Goal: Task Accomplishment & Management: Manage account settings

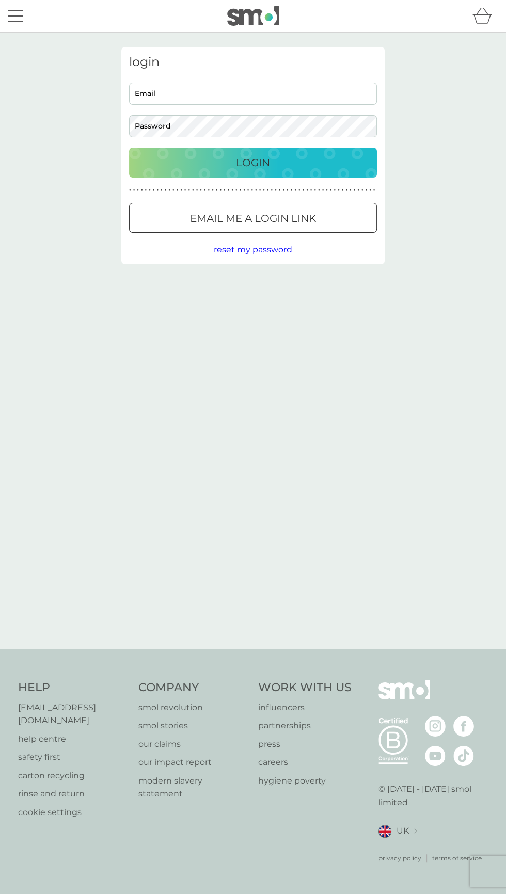
click at [250, 94] on input "Email" at bounding box center [253, 94] width 248 height 22
type input "Theclearhills@btinternet.com"
click at [129, 148] on button "Login" at bounding box center [253, 163] width 248 height 30
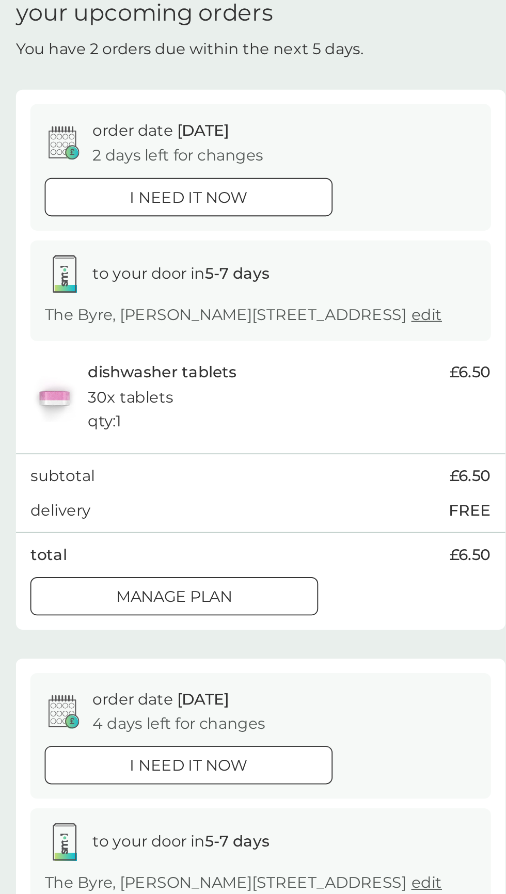
click at [249, 375] on div "Manage plan" at bounding box center [207, 368] width 154 height 13
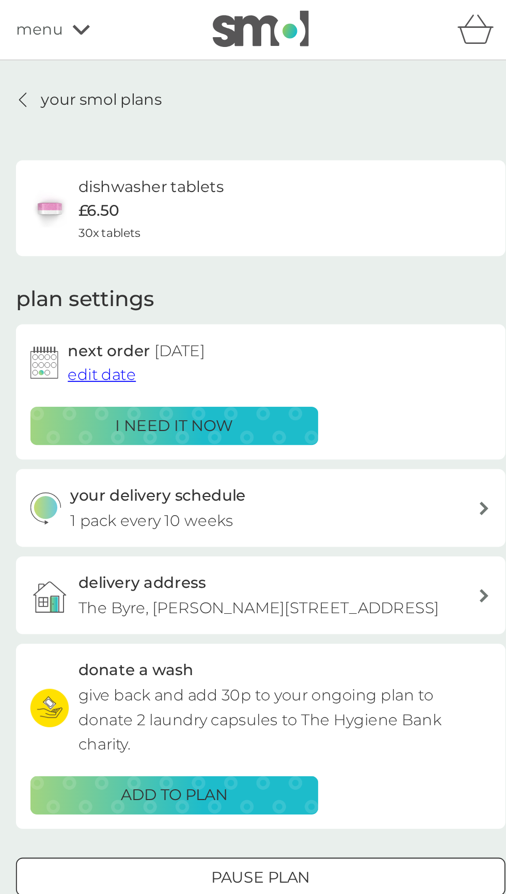
click at [179, 203] on span "edit date" at bounding box center [167, 202] width 37 height 10
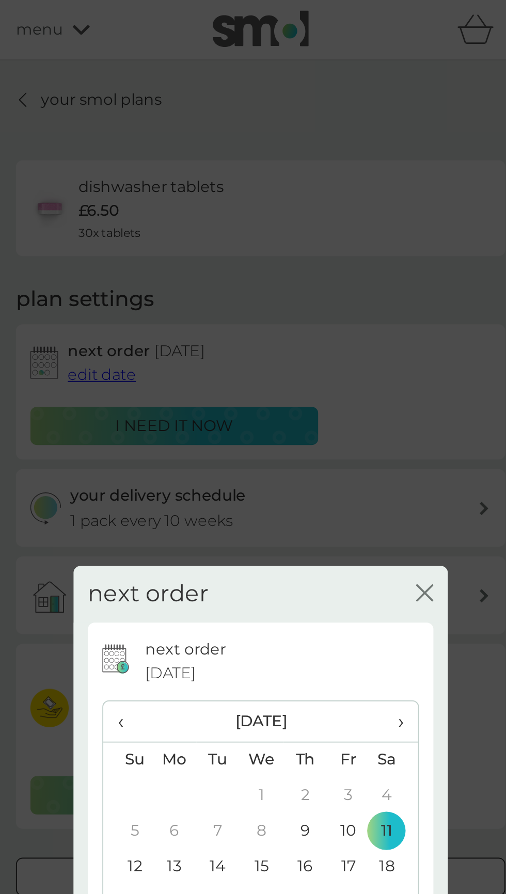
click at [328, 388] on span "›" at bounding box center [324, 388] width 10 height 22
click at [298, 457] on td "14" at bounding box center [299, 466] width 23 height 19
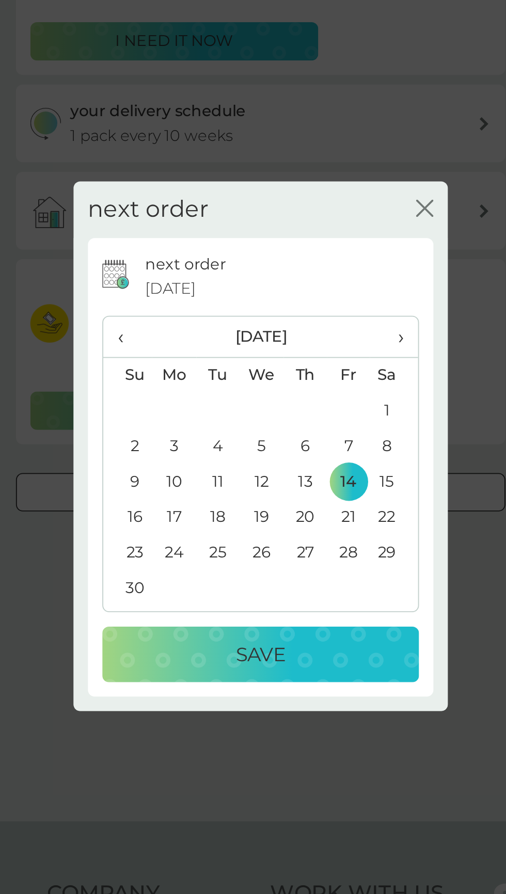
click at [281, 567] on div "Save" at bounding box center [253, 559] width 150 height 17
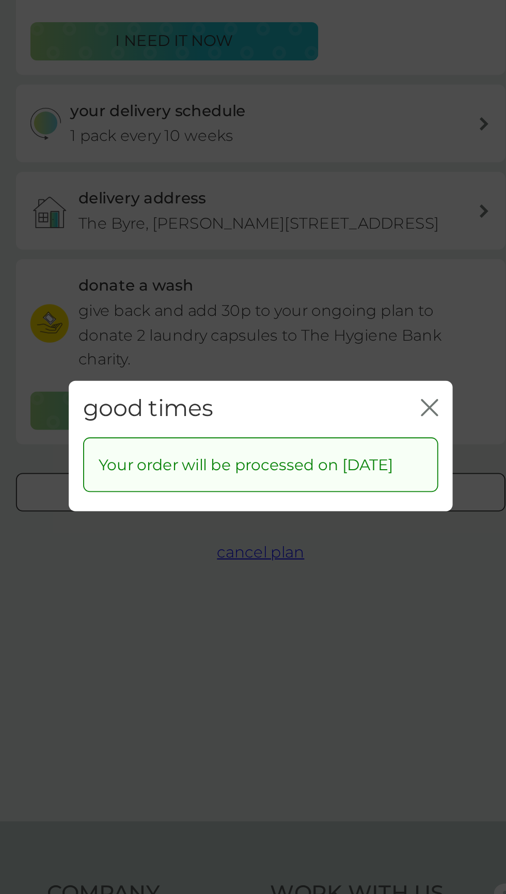
click at [345, 432] on button "close" at bounding box center [343, 427] width 9 height 11
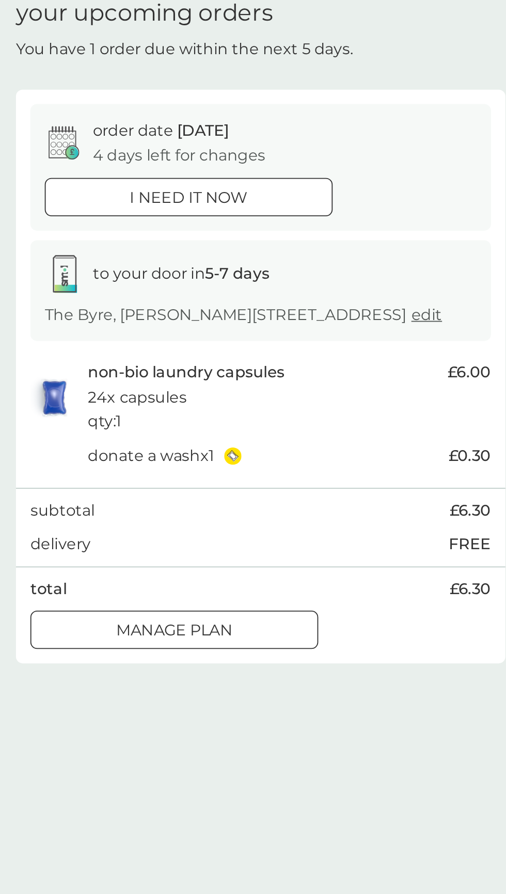
click at [257, 393] on div "Manage plan" at bounding box center [207, 386] width 154 height 13
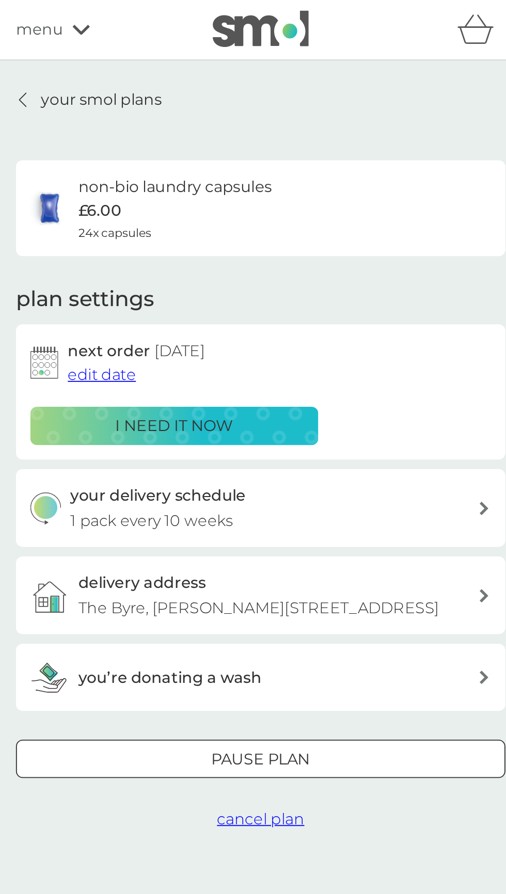
click at [152, 195] on button "edit date" at bounding box center [167, 201] width 37 height 13
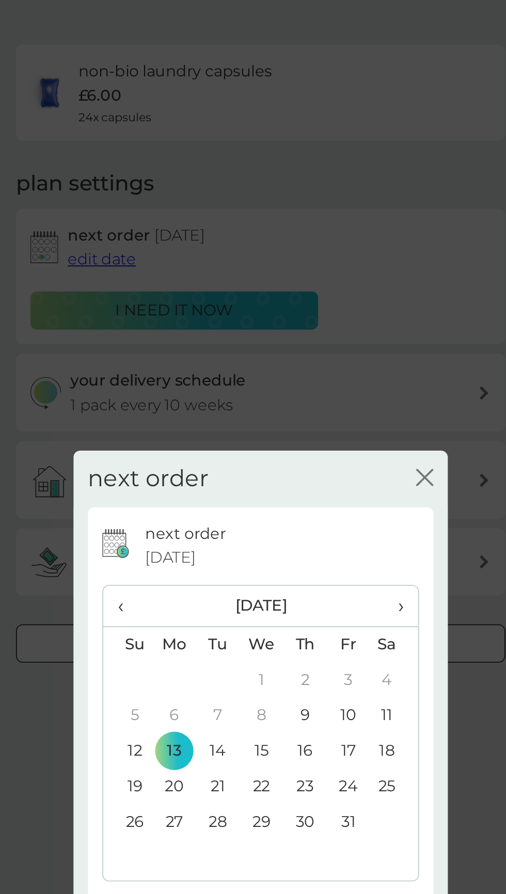
click at [328, 399] on span "›" at bounding box center [324, 388] width 10 height 22
click at [300, 476] on td "14" at bounding box center [299, 466] width 23 height 19
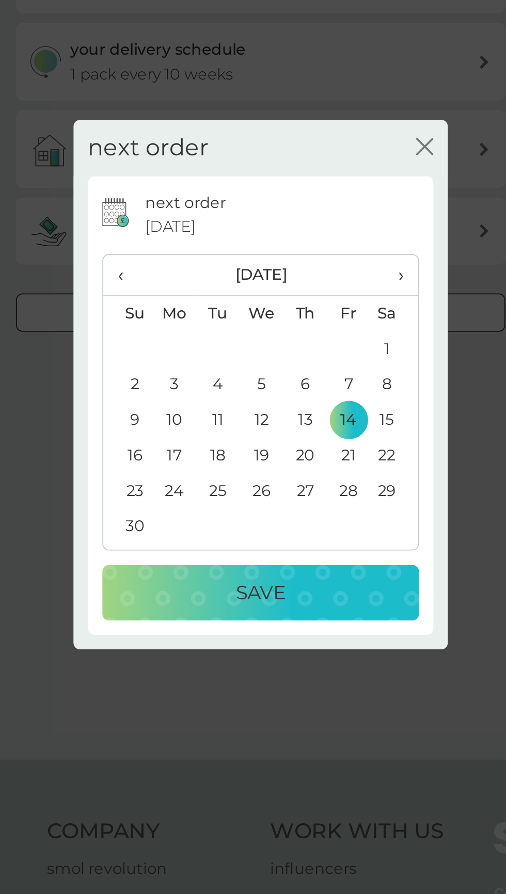
click at [287, 567] on div "Save" at bounding box center [253, 559] width 150 height 17
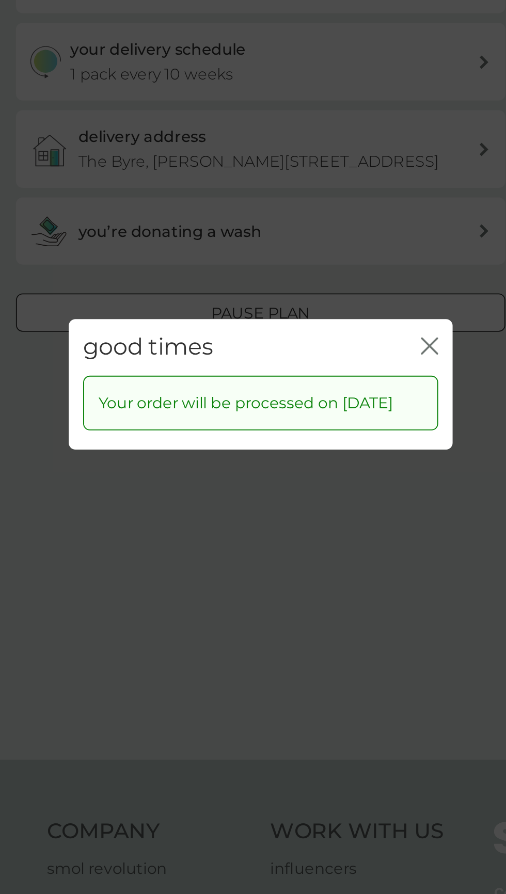
click at [345, 431] on icon "close" at bounding box center [343, 426] width 9 height 9
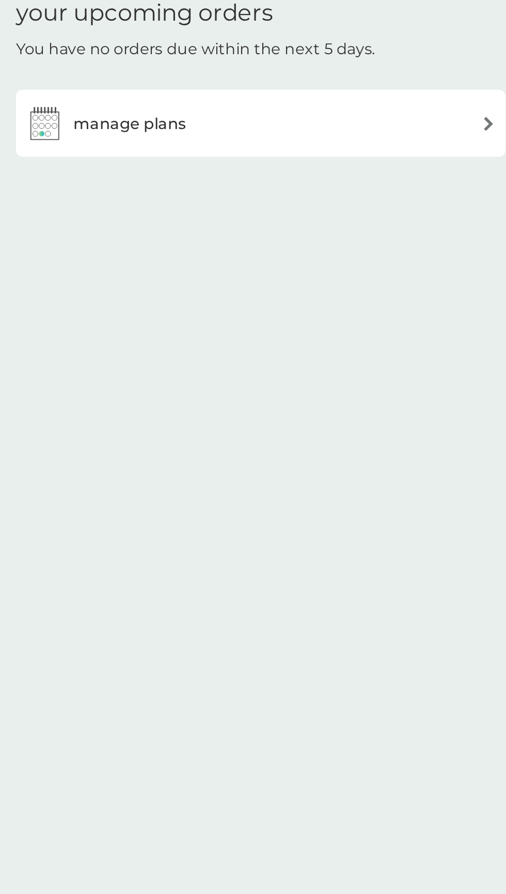
click at [329, 103] on div "manage plans" at bounding box center [252, 113] width 253 height 21
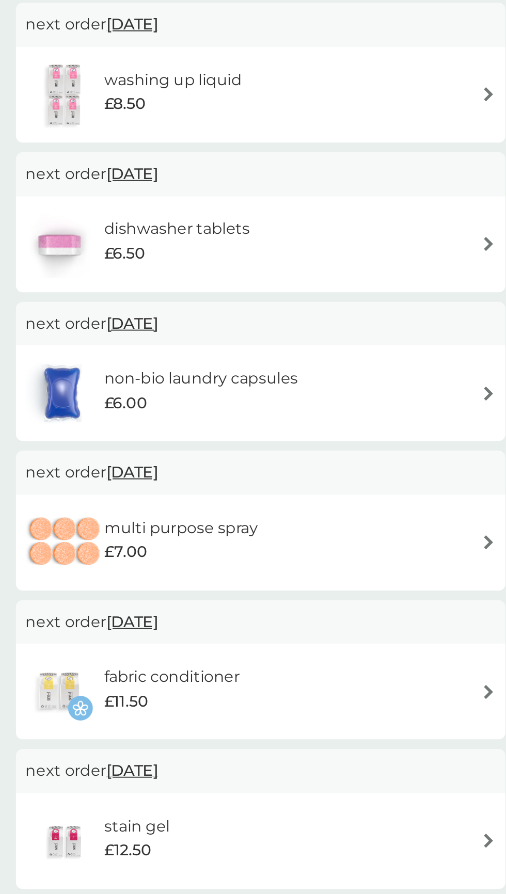
click at [368, 577] on div "fabric conditioner £11.50" at bounding box center [252, 575] width 253 height 36
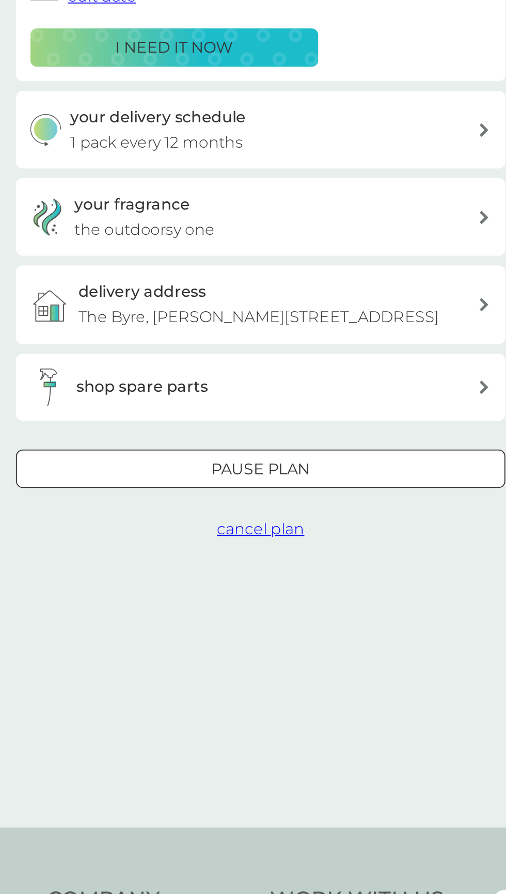
click at [314, 463] on div "Pause plan" at bounding box center [253, 455] width 262 height 13
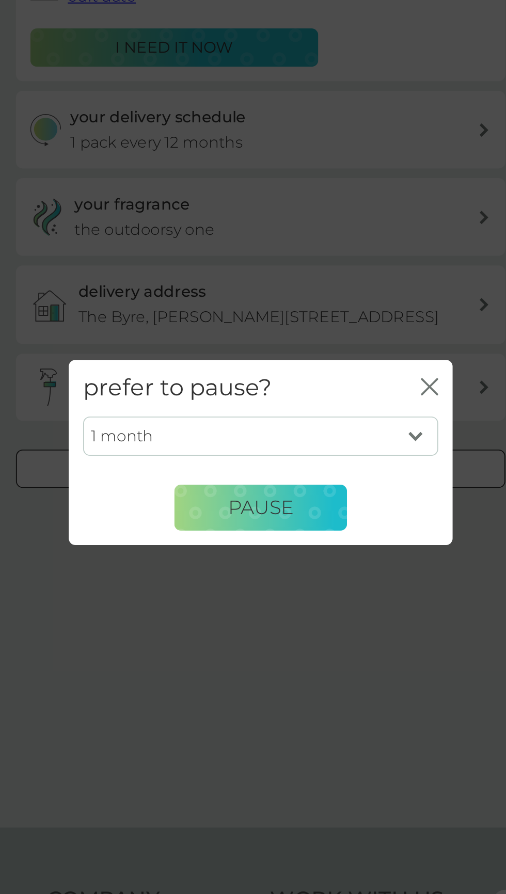
click at [345, 416] on icon "close" at bounding box center [343, 411] width 9 height 9
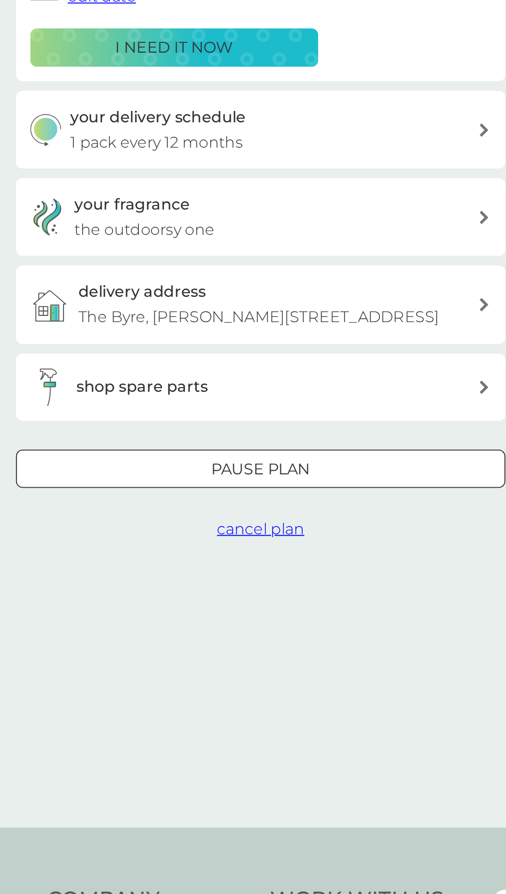
click at [268, 493] on span "cancel plan" at bounding box center [253, 488] width 47 height 10
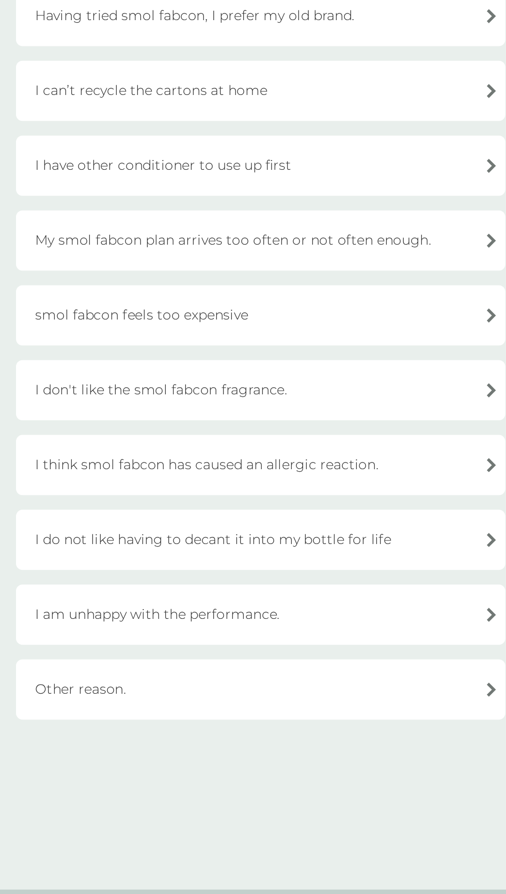
click at [373, 545] on div "Other reason." at bounding box center [252, 541] width 263 height 33
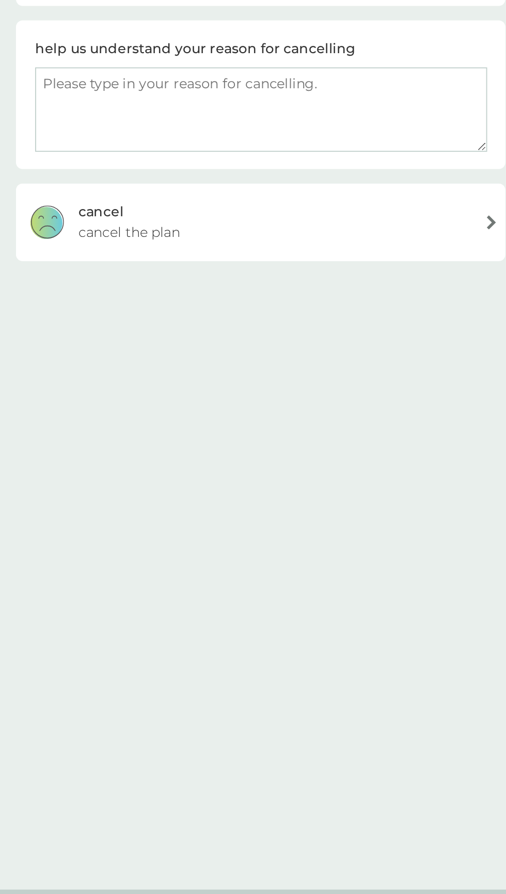
click at [189, 215] on textarea at bounding box center [253, 228] width 243 height 45
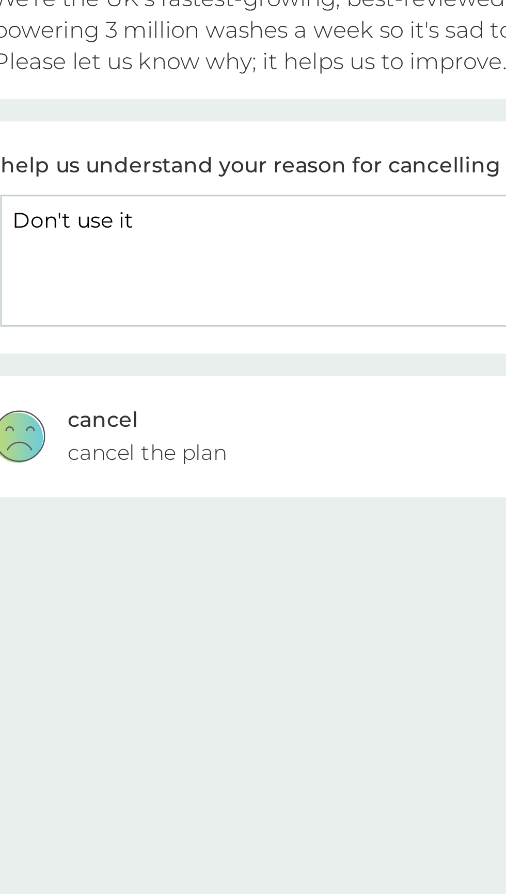
type textarea "Don't use it"
click at [166, 287] on div "cancel" at bounding box center [167, 283] width 24 height 11
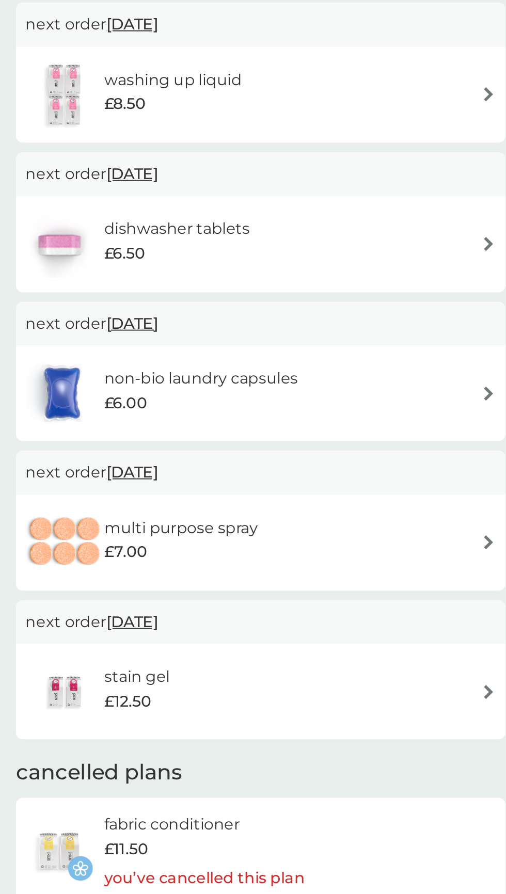
click at [201, 568] on h6 "stain gel" at bounding box center [186, 567] width 35 height 13
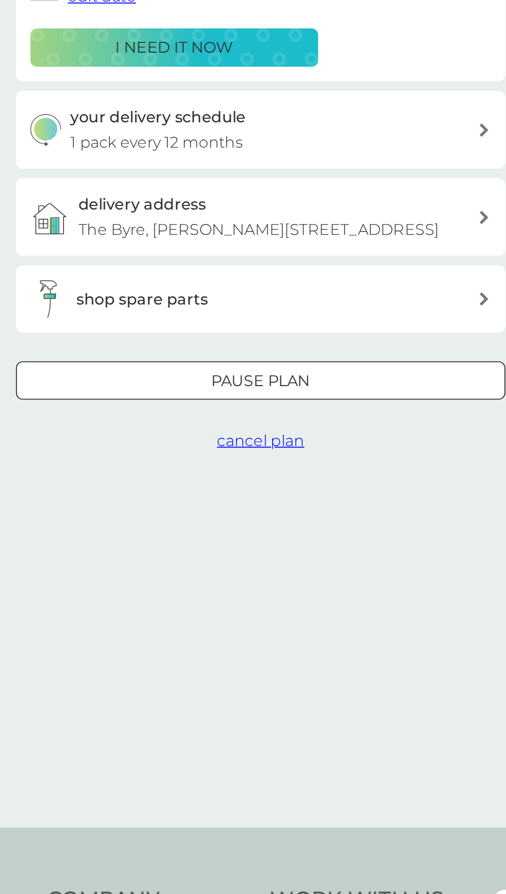
click at [256, 445] on span "cancel plan" at bounding box center [253, 441] width 47 height 10
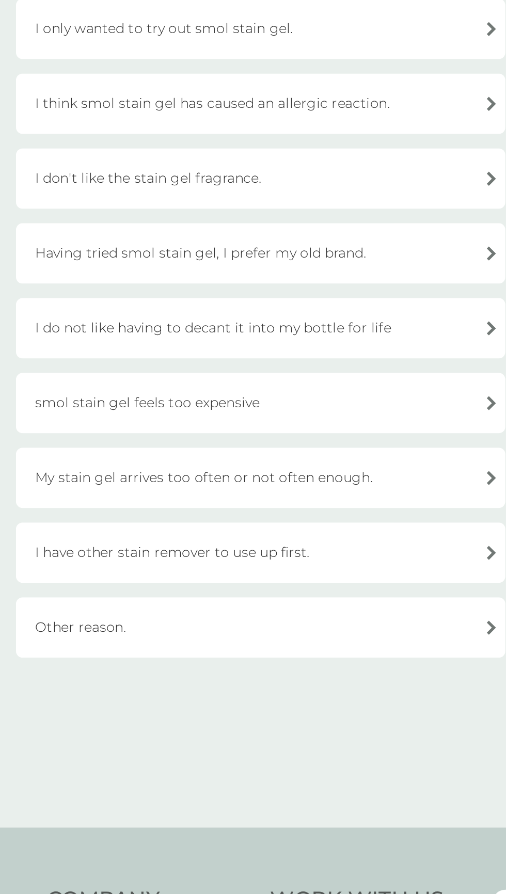
click at [254, 551] on div "Other reason." at bounding box center [252, 541] width 263 height 33
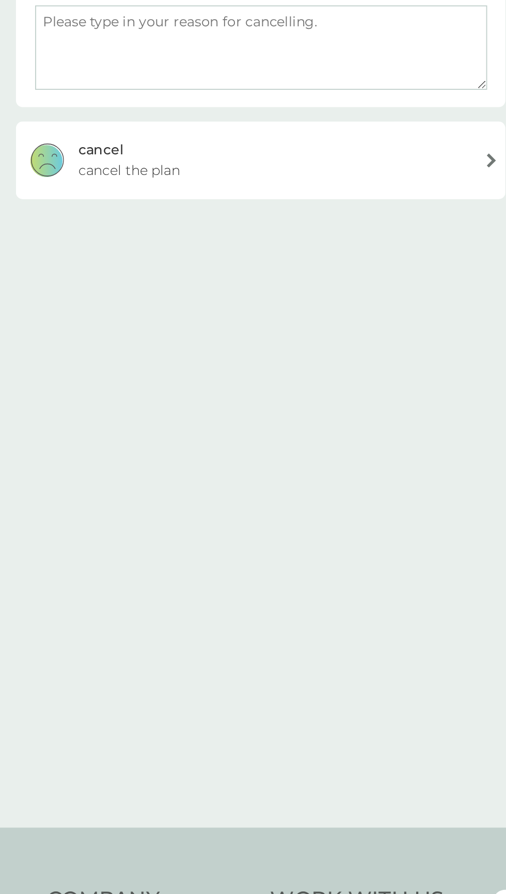
click at [211, 231] on textarea at bounding box center [253, 228] width 243 height 45
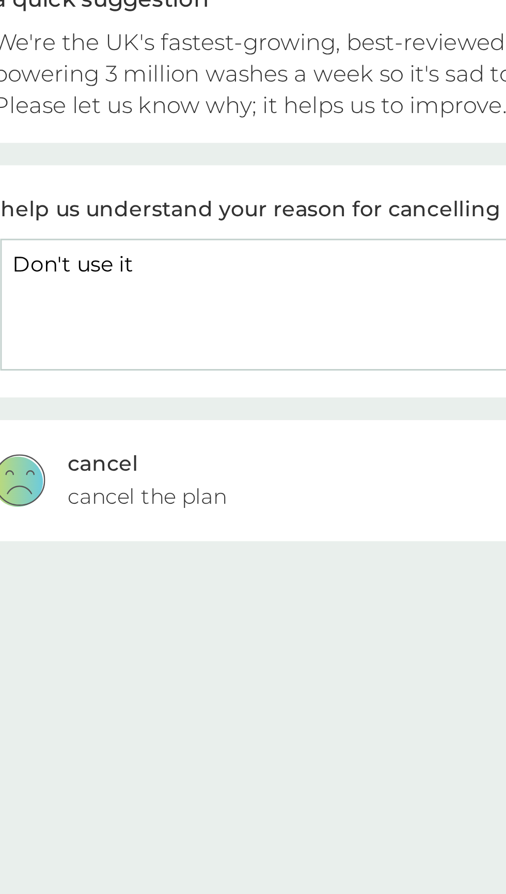
type textarea "Don't use it"
click at [172, 284] on div "cancel" at bounding box center [167, 283] width 24 height 11
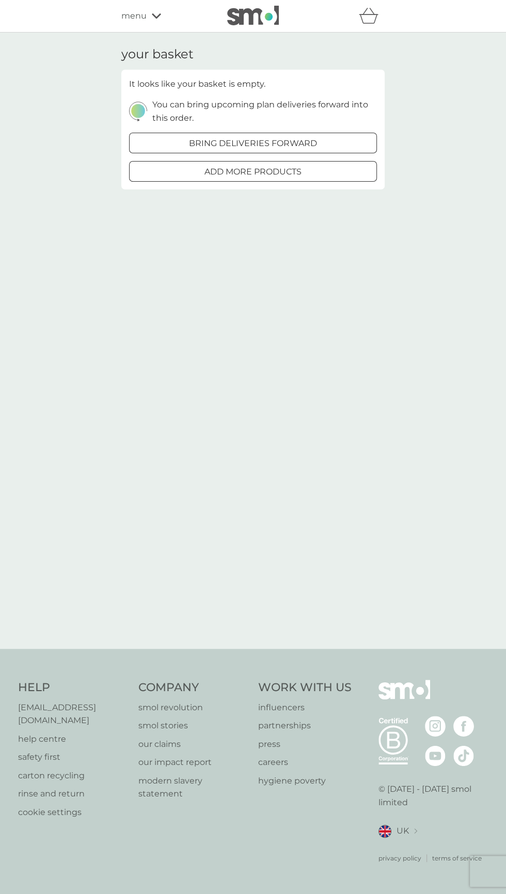
click at [372, 11] on icon "basket" at bounding box center [371, 11] width 5 height 6
